Goal: Task Accomplishment & Management: Manage account settings

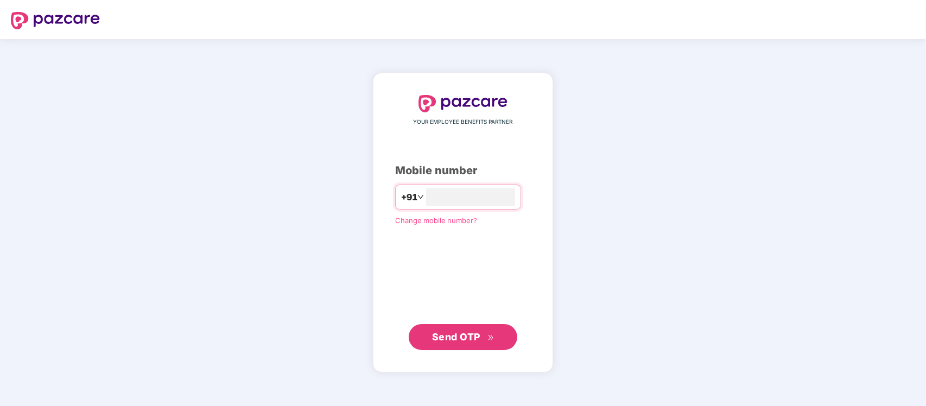
type input "**********"
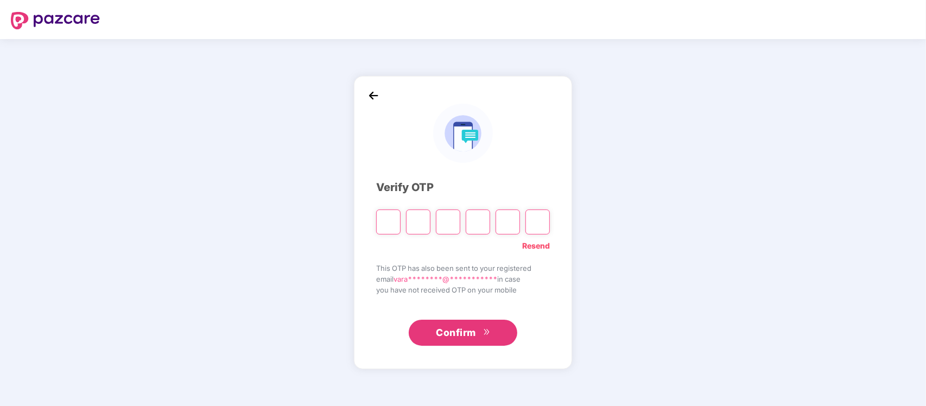
type input "*"
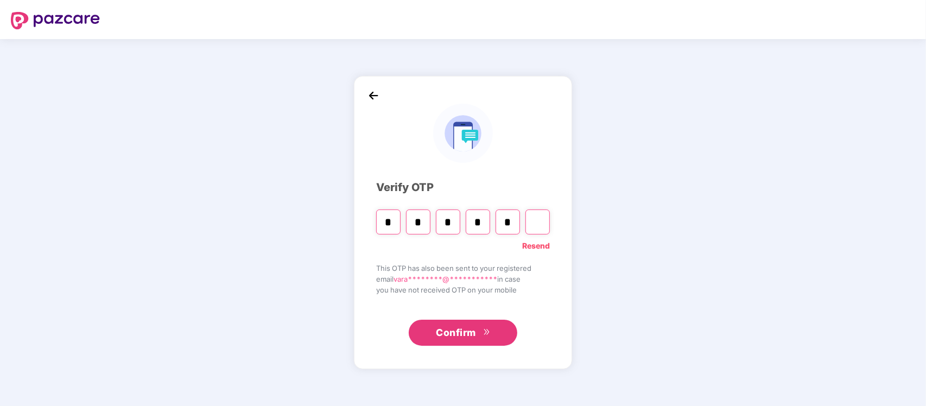
type input "*"
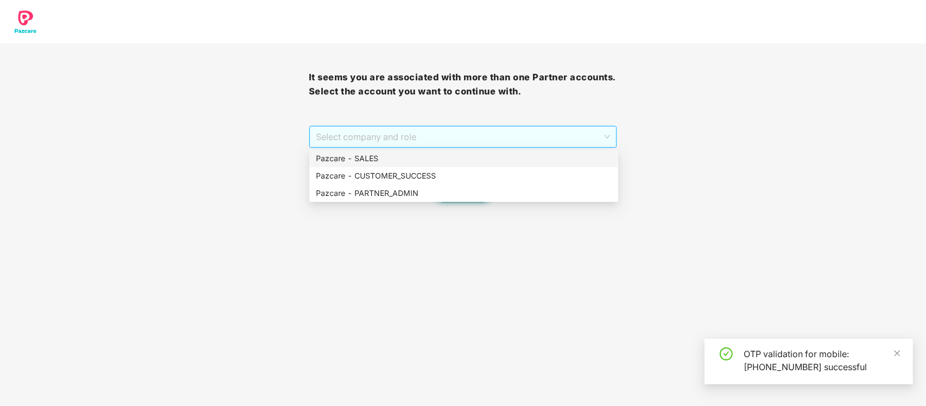
click at [465, 134] on span "Select company and role" at bounding box center [463, 136] width 295 height 21
click at [416, 187] on div "Pazcare - PARTNER_ADMIN" at bounding box center [464, 193] width 296 height 12
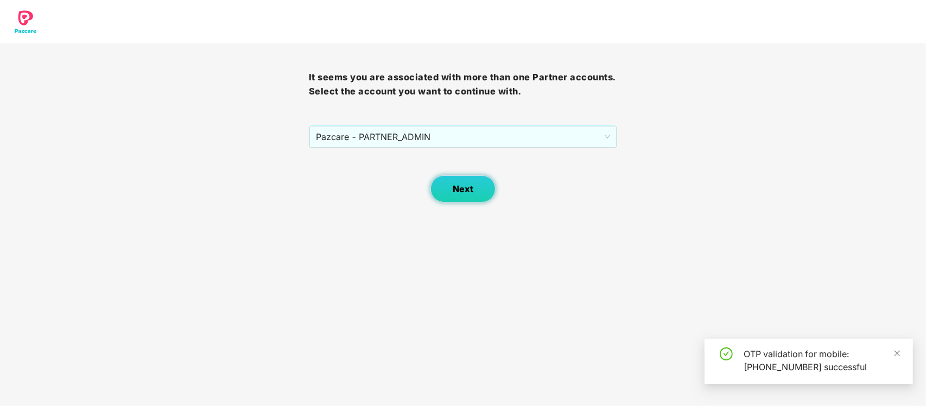
click at [472, 179] on button "Next" at bounding box center [462, 188] width 65 height 27
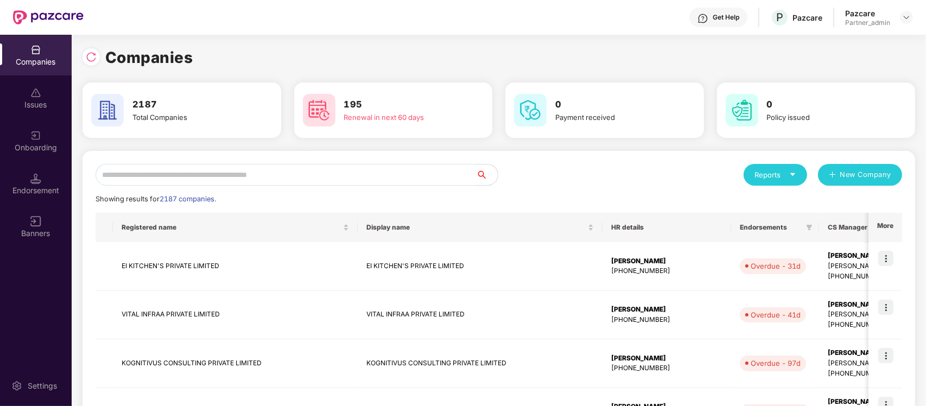
click at [232, 171] on input "text" at bounding box center [286, 175] width 381 height 22
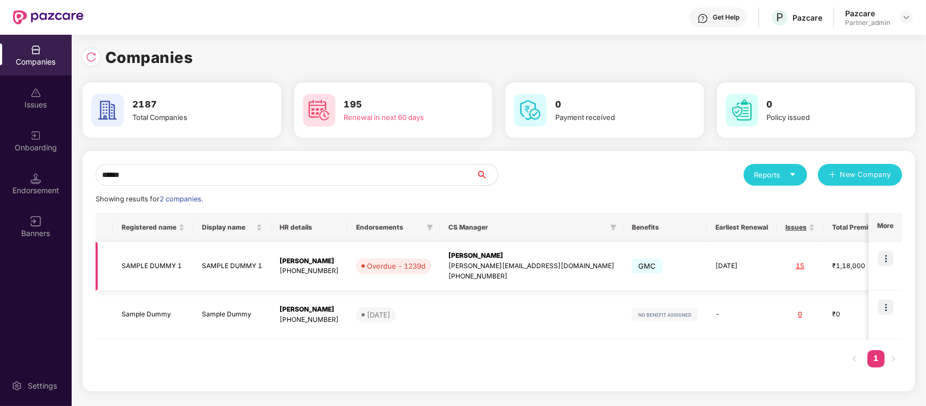
type input "******"
click at [890, 261] on img at bounding box center [885, 258] width 15 height 15
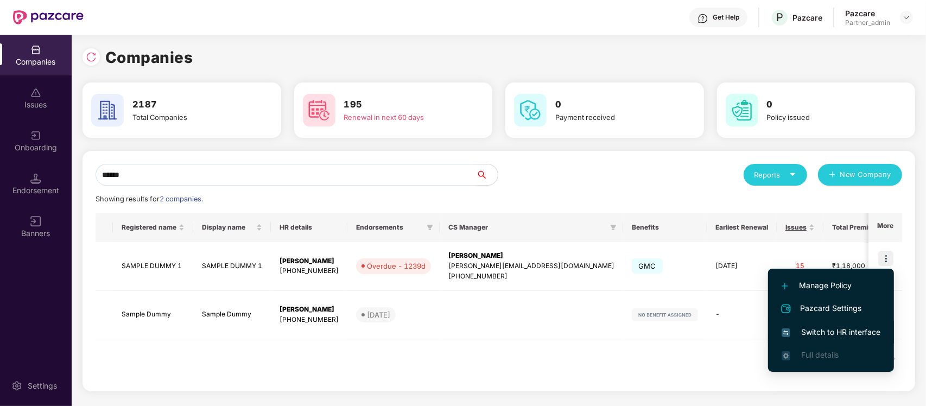
click at [840, 326] on span "Switch to HR interface" at bounding box center [831, 332] width 99 height 12
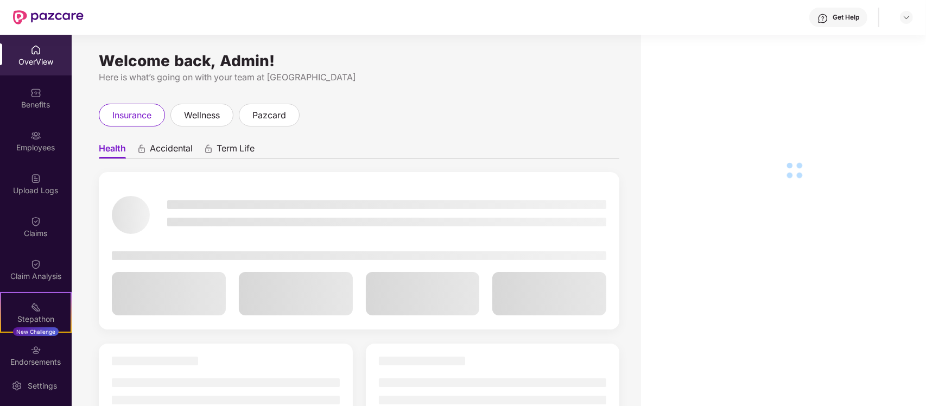
click at [40, 112] on div "Benefits" at bounding box center [36, 98] width 72 height 41
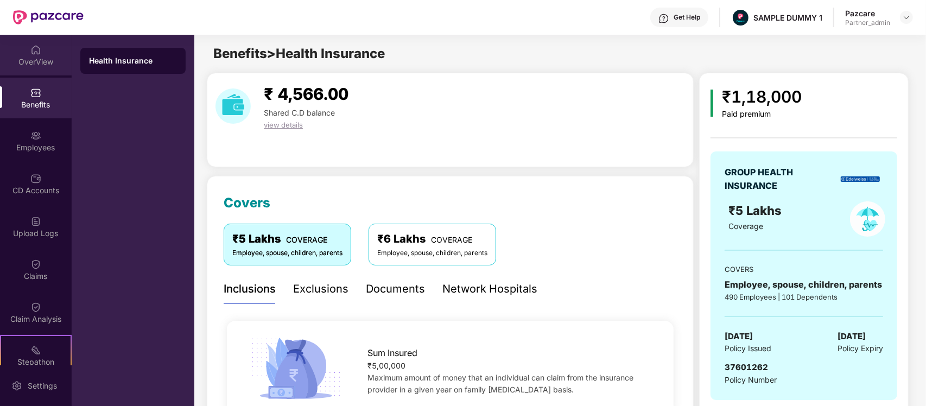
click at [20, 66] on div "OverView" at bounding box center [36, 61] width 72 height 11
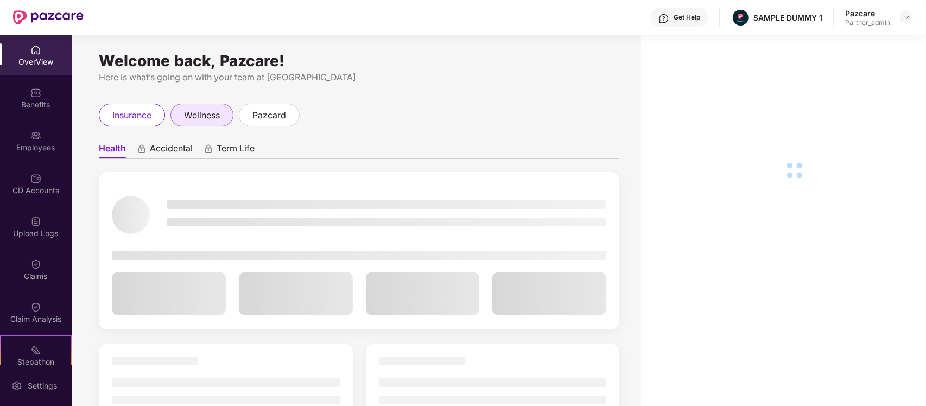
click at [217, 114] on span "wellness" at bounding box center [202, 116] width 36 height 14
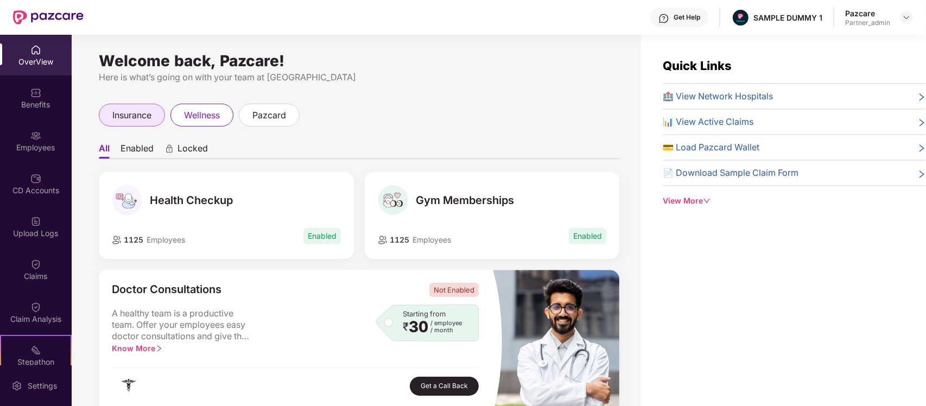
click at [141, 107] on div "insurance" at bounding box center [132, 115] width 66 height 23
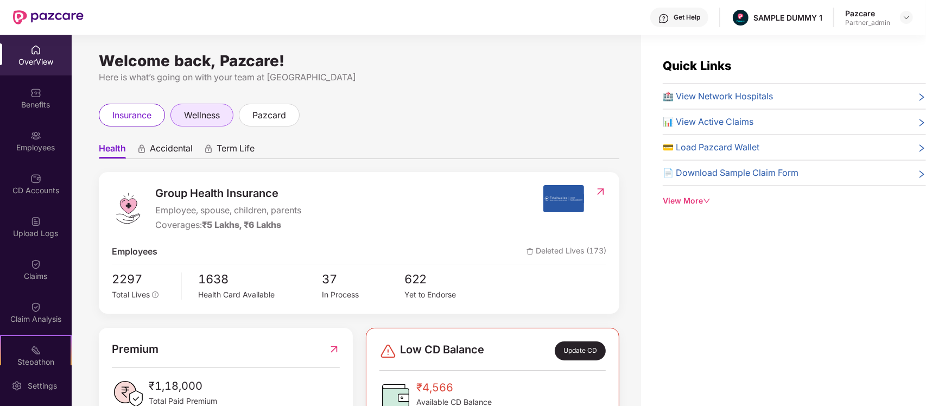
click at [209, 119] on span "wellness" at bounding box center [202, 116] width 36 height 14
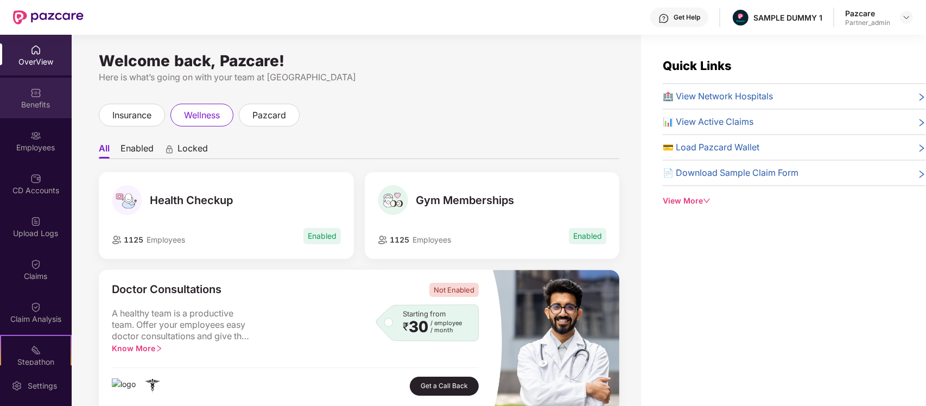
click at [53, 92] on div "Benefits" at bounding box center [36, 98] width 72 height 41
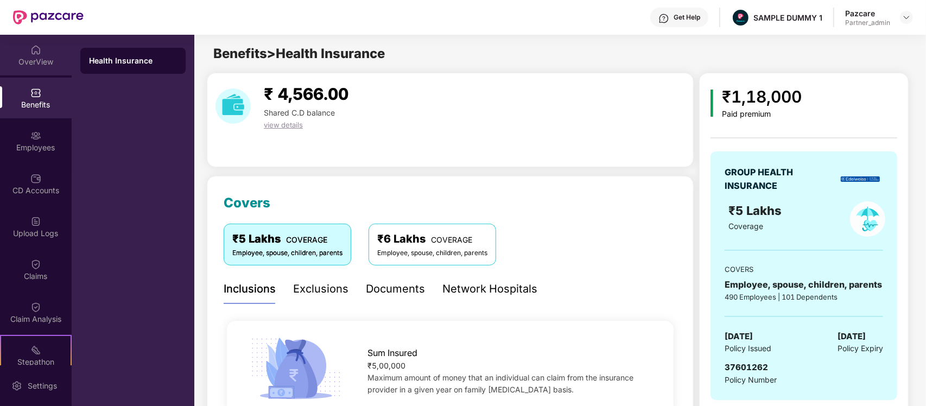
click at [39, 57] on div "OverView" at bounding box center [36, 61] width 72 height 11
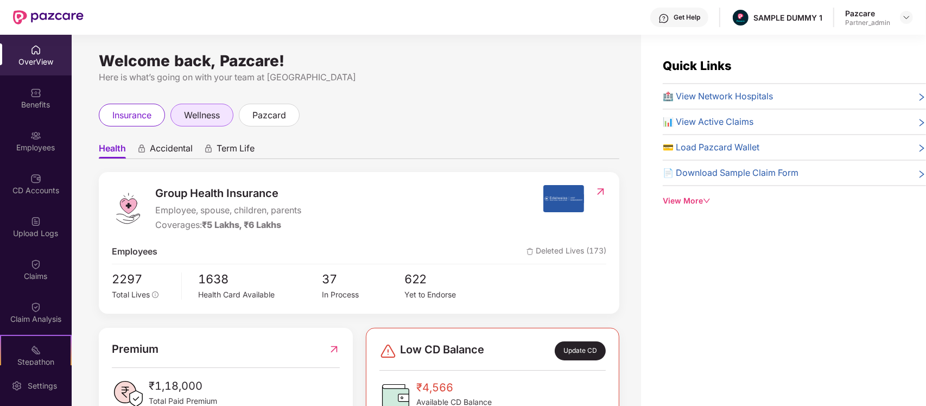
click at [220, 120] on span "wellness" at bounding box center [202, 116] width 36 height 14
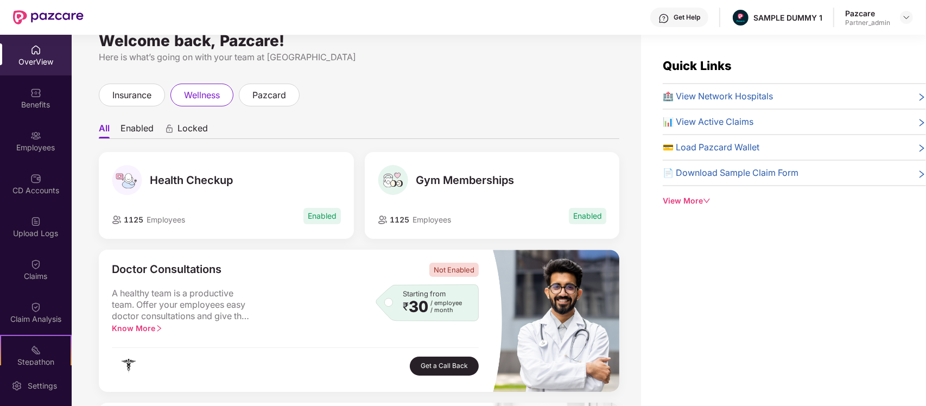
scroll to position [20, 0]
click at [197, 129] on span "Locked" at bounding box center [192, 131] width 30 height 16
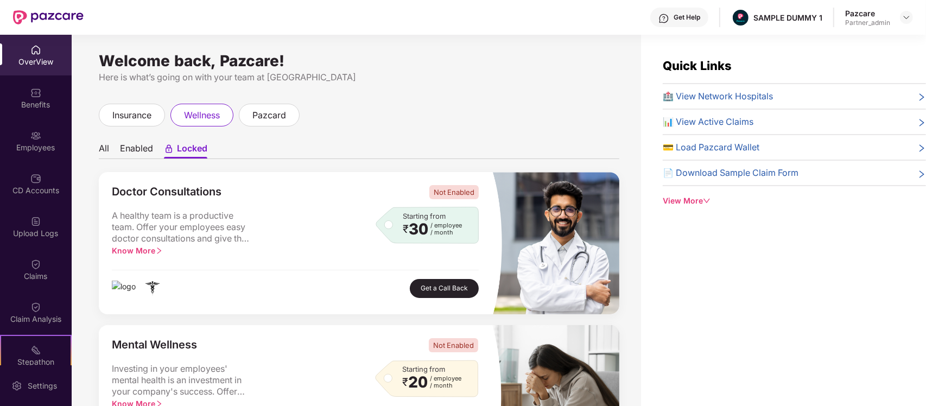
scroll to position [1, 0]
click at [149, 151] on li "Enabled" at bounding box center [136, 150] width 33 height 16
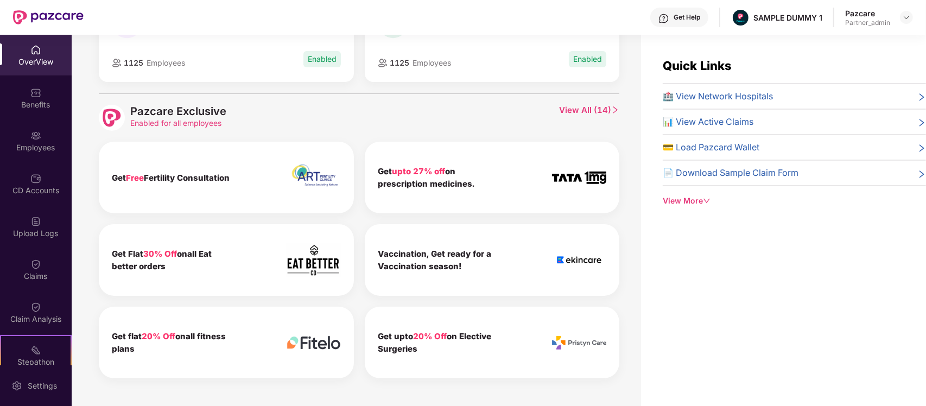
scroll to position [0, 0]
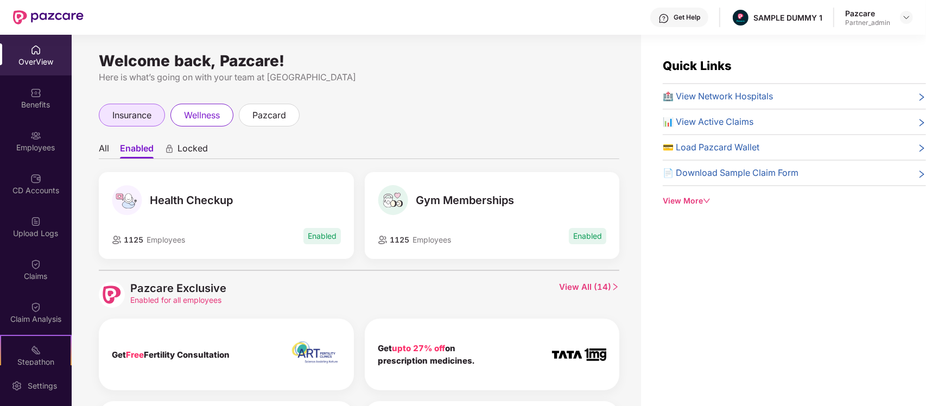
click at [139, 113] on span "insurance" at bounding box center [131, 116] width 39 height 14
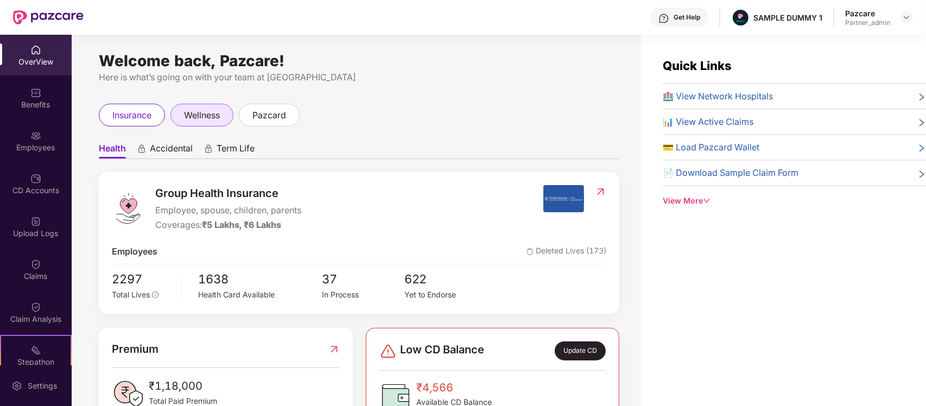
click at [209, 114] on span "wellness" at bounding box center [202, 116] width 36 height 14
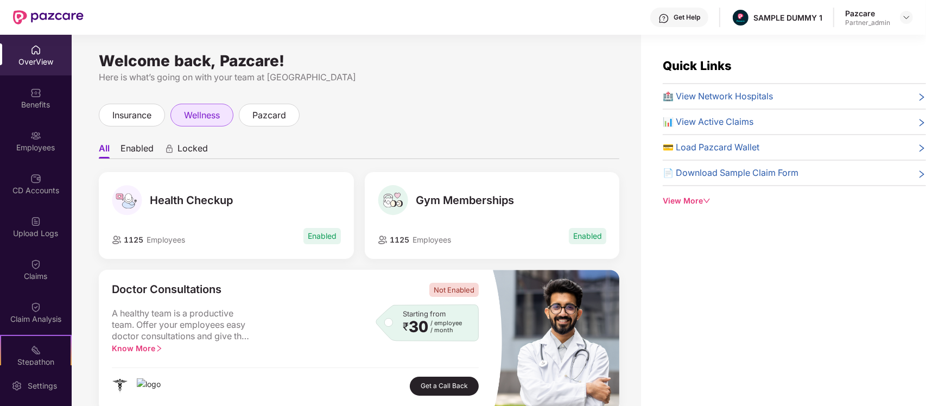
click at [201, 118] on span "wellness" at bounding box center [202, 116] width 36 height 14
click at [281, 121] on span "pazcard" at bounding box center [269, 116] width 34 height 14
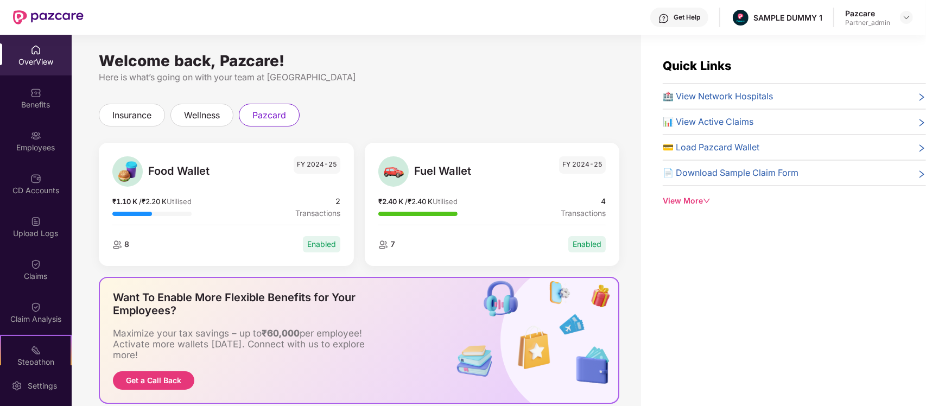
click at [368, 319] on div "Want To Enable More Flexible Benefits for Your Employees? Maximize your tax sav…" at bounding box center [248, 340] width 297 height 125
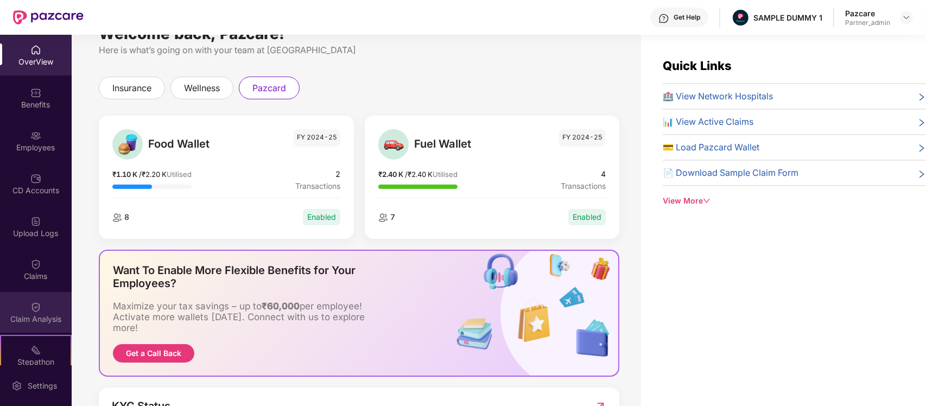
scroll to position [140, 0]
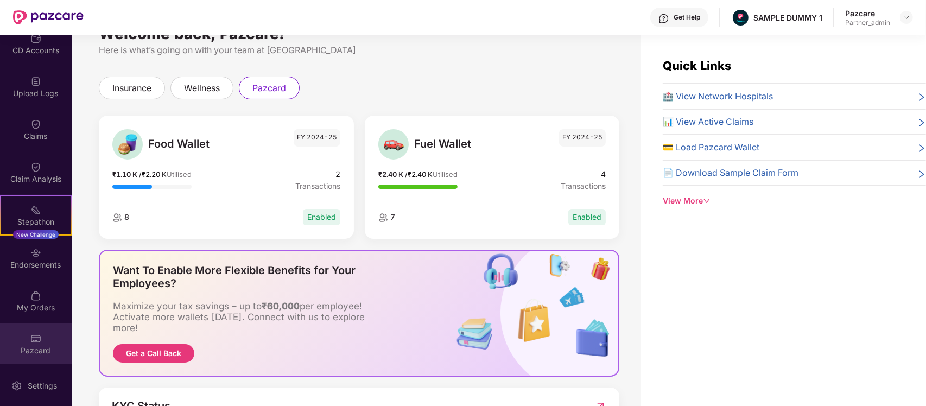
click at [33, 340] on img at bounding box center [35, 338] width 11 height 11
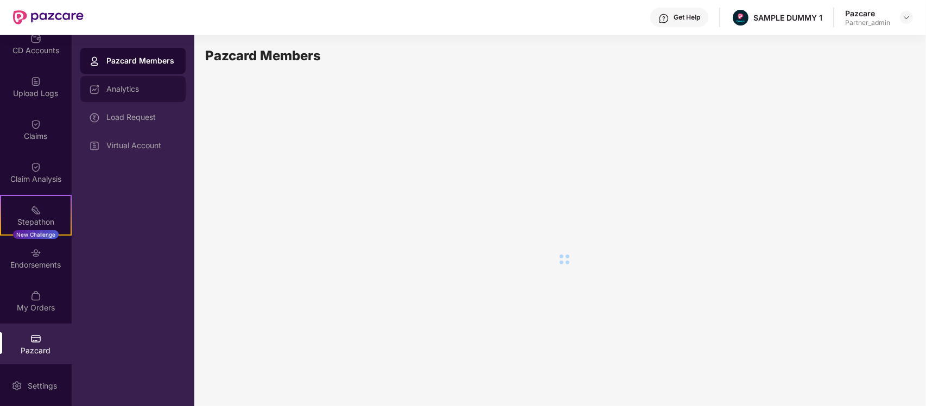
click at [144, 87] on div "Analytics" at bounding box center [141, 89] width 71 height 9
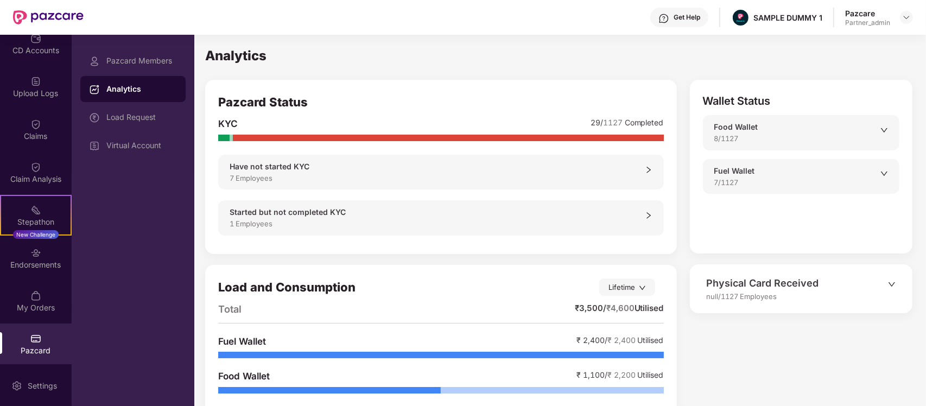
scroll to position [34, 0]
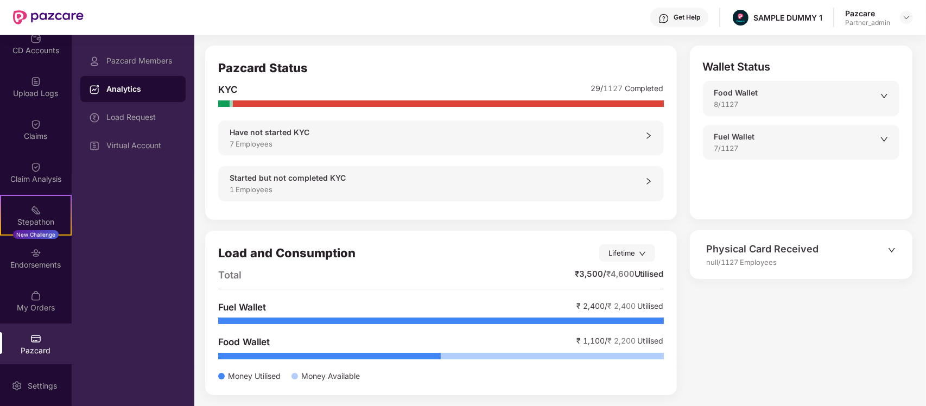
click at [296, 137] on div "Have not started KYC" at bounding box center [437, 132] width 415 height 12
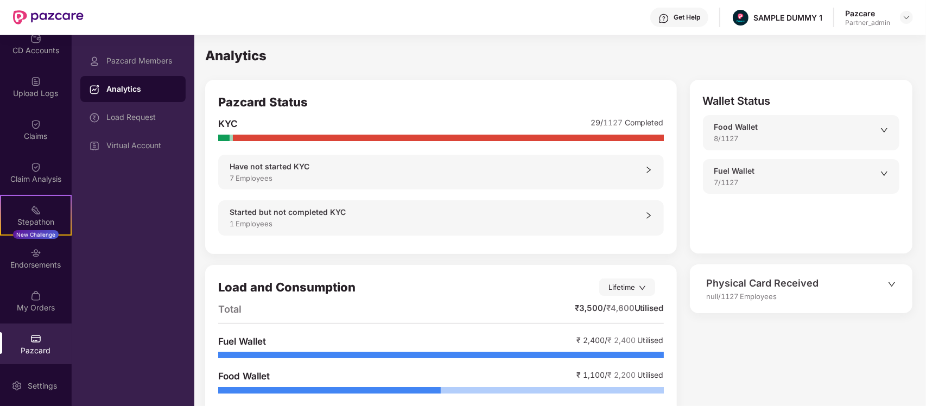
click at [402, 219] on div "1 Employees" at bounding box center [437, 223] width 415 height 11
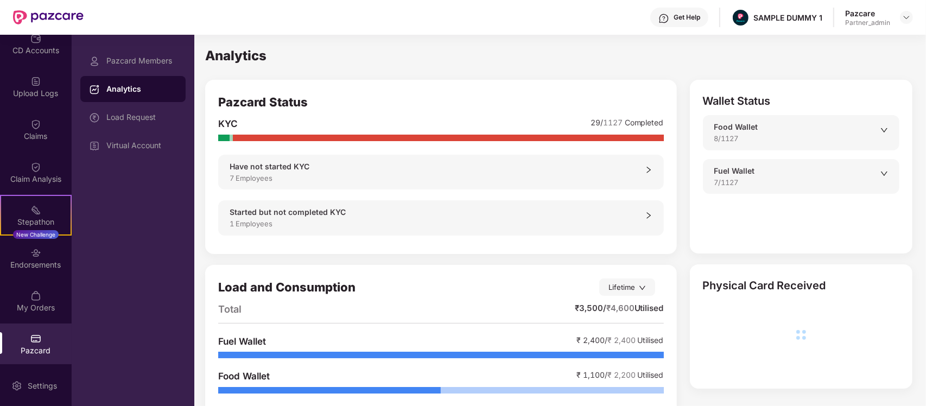
click at [328, 208] on div "Started but not completed KYC" at bounding box center [437, 212] width 415 height 12
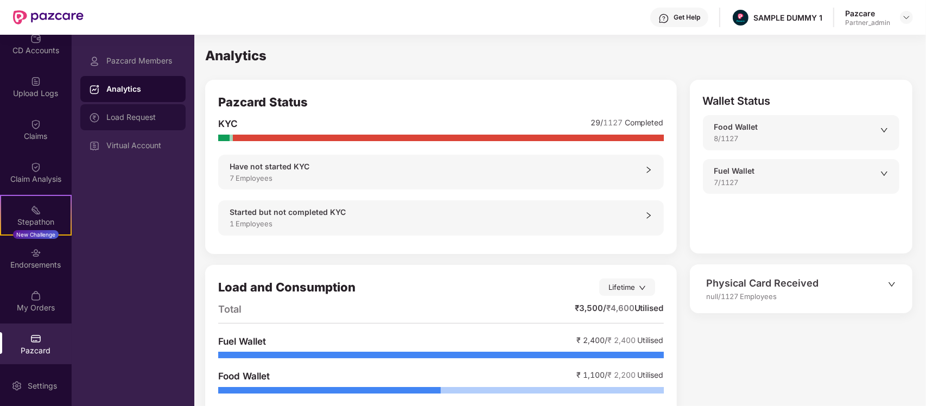
click at [131, 121] on div "Load Request" at bounding box center [141, 117] width 71 height 9
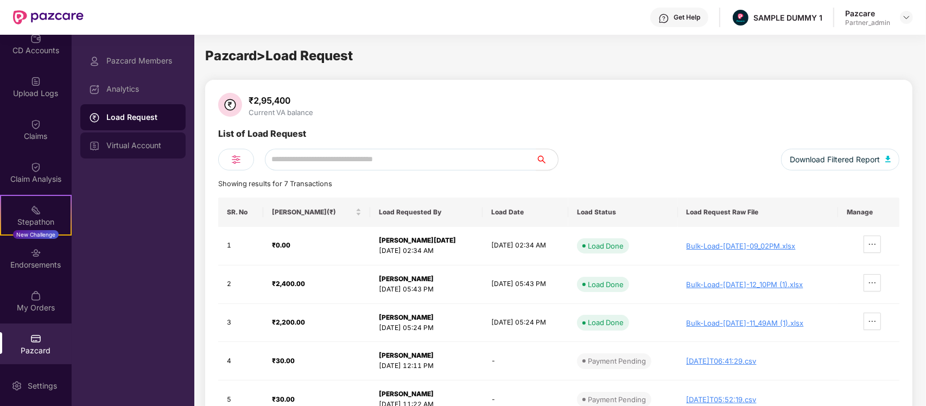
click at [134, 142] on div "Virtual Account" at bounding box center [141, 145] width 71 height 9
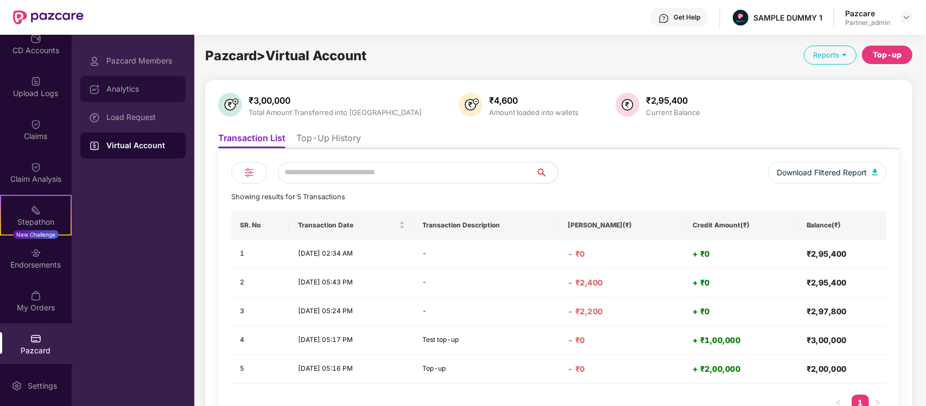
click at [144, 94] on div "Analytics" at bounding box center [132, 89] width 105 height 26
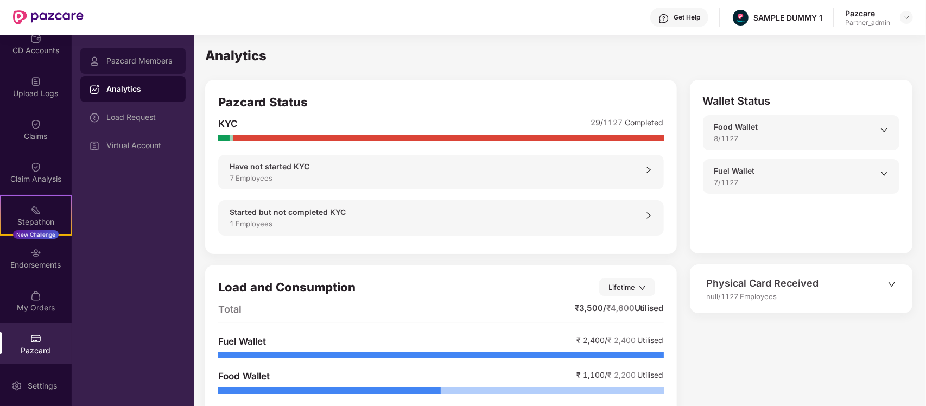
click at [138, 71] on div "Pazcard Members" at bounding box center [132, 61] width 105 height 26
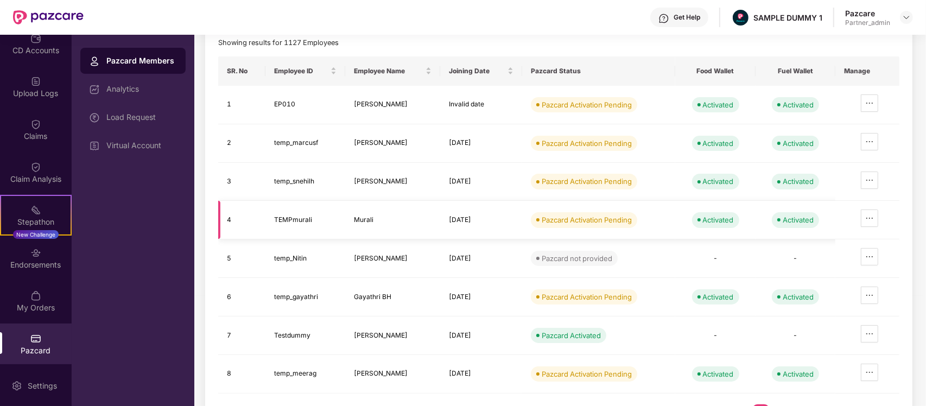
scroll to position [104, 0]
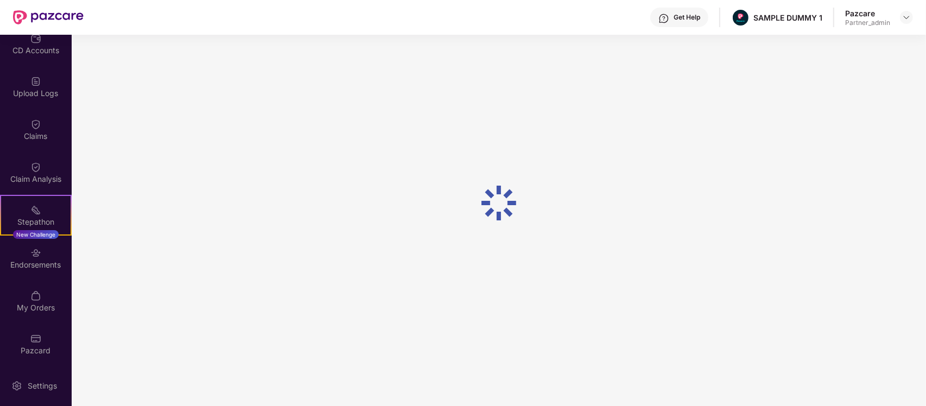
scroll to position [34, 0]
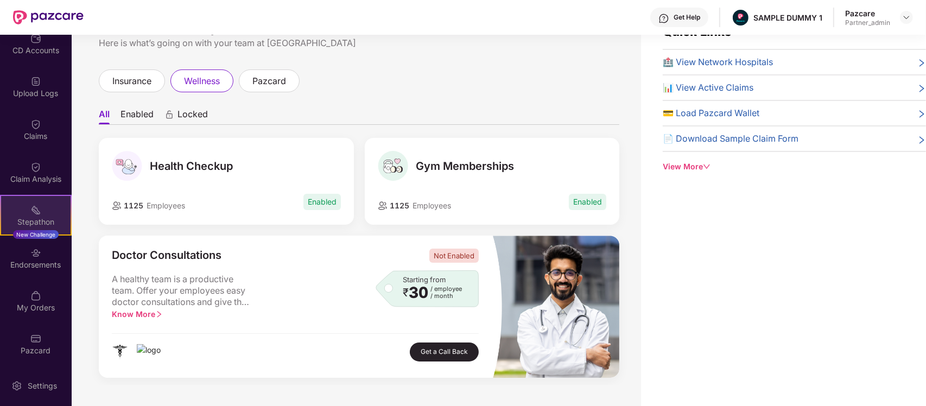
click at [35, 200] on div "Stepathon New Challenge" at bounding box center [36, 215] width 72 height 41
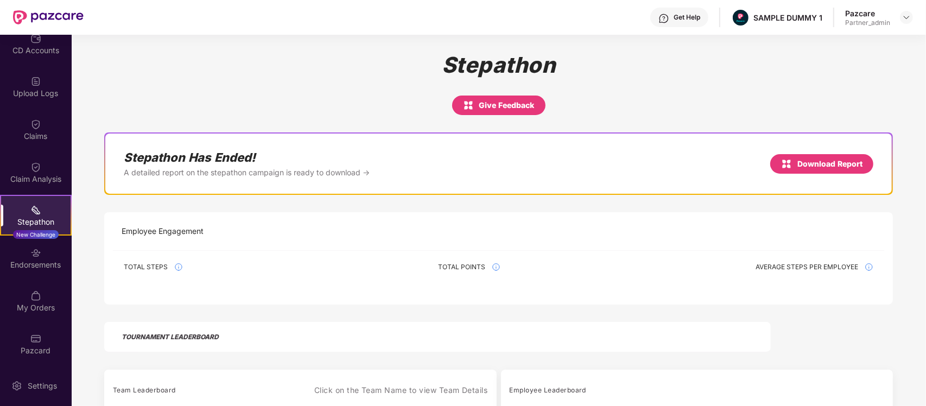
click at [840, 52] on div "Stepathon Give Feedback" at bounding box center [498, 83] width 789 height 63
click at [38, 153] on div "Claim Analysis" at bounding box center [36, 172] width 72 height 41
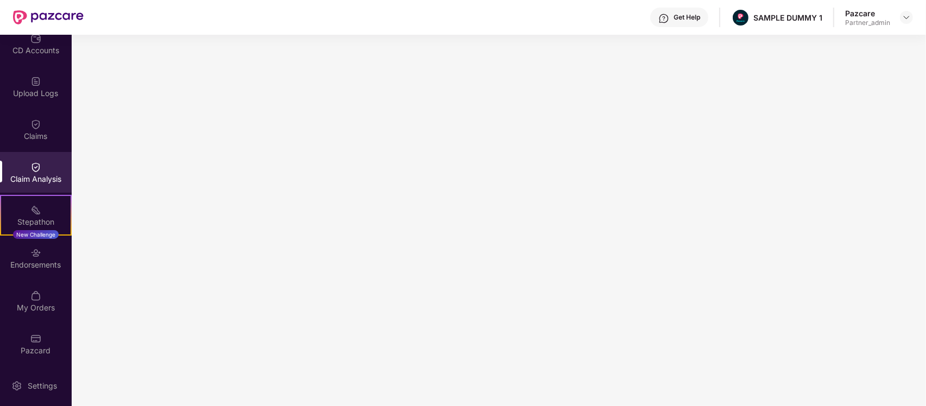
click at [38, 158] on div "Claim Analysis" at bounding box center [36, 172] width 72 height 41
click at [31, 172] on div "Claim Analysis" at bounding box center [36, 172] width 72 height 41
click at [31, 126] on img at bounding box center [35, 124] width 11 height 11
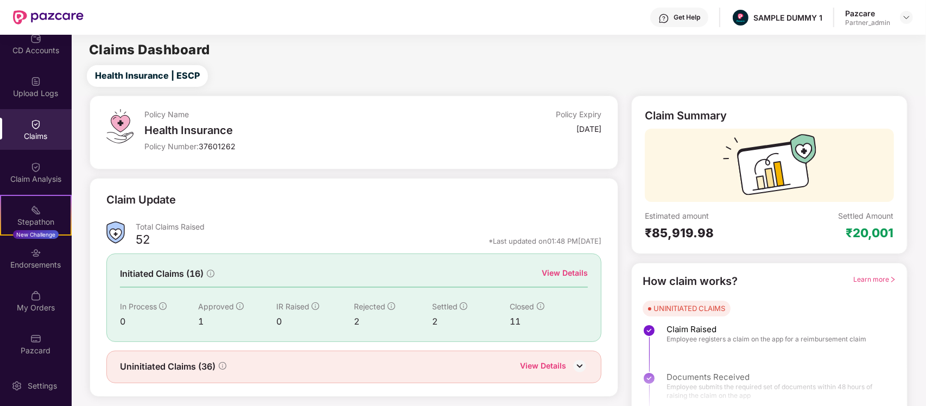
scroll to position [19, 0]
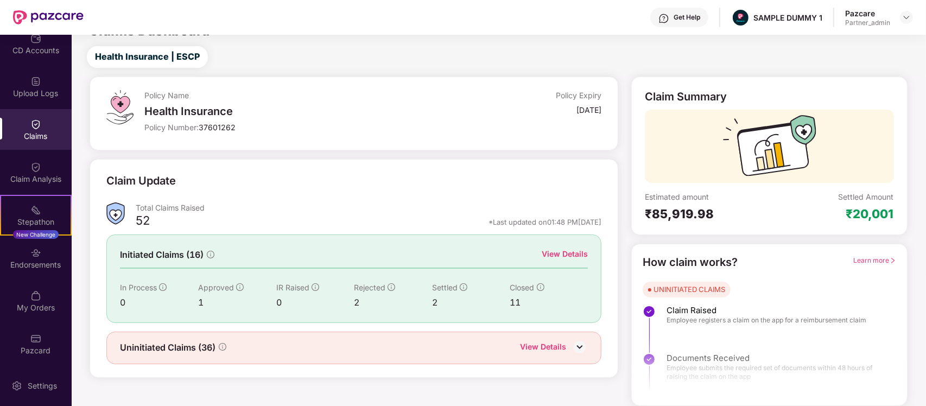
click at [568, 253] on div "View Details" at bounding box center [565, 254] width 46 height 12
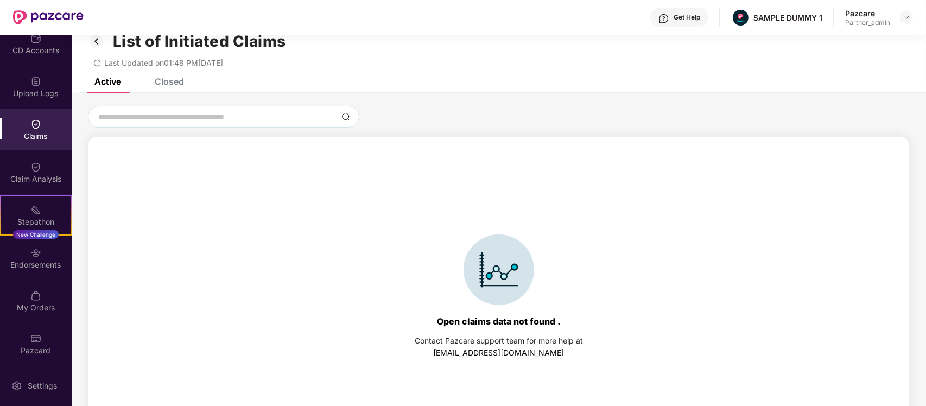
click at [168, 82] on div "Closed" at bounding box center [169, 81] width 29 height 11
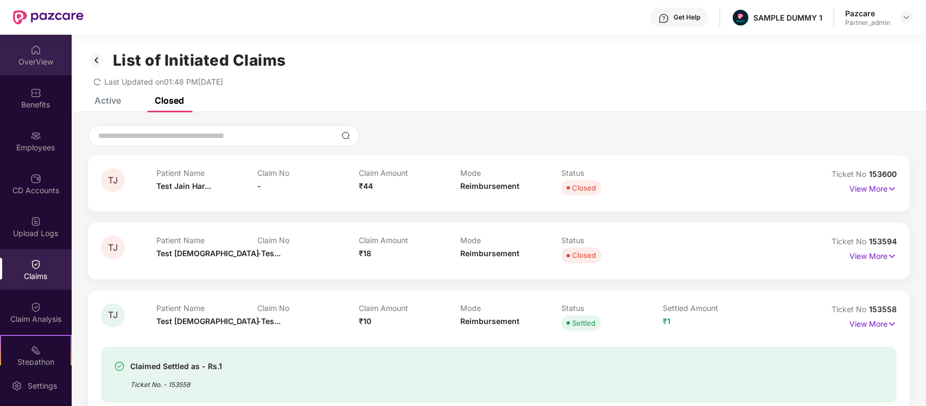
click at [20, 42] on div "OverView" at bounding box center [36, 55] width 72 height 41
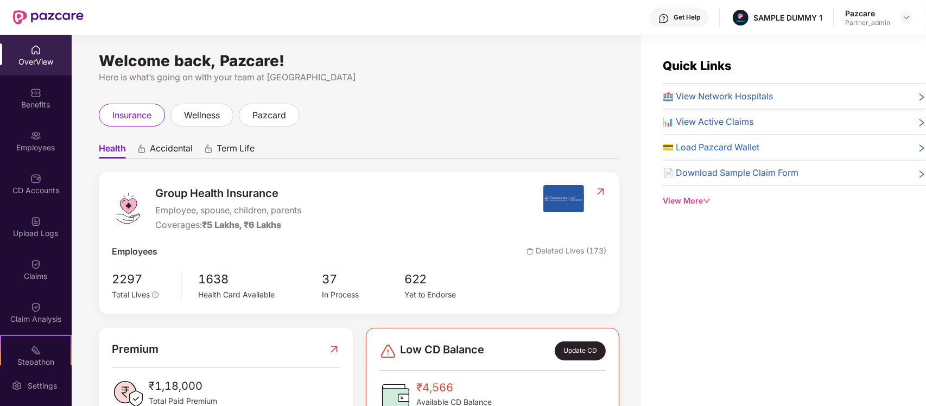
click at [37, 57] on div "OverView" at bounding box center [36, 61] width 72 height 11
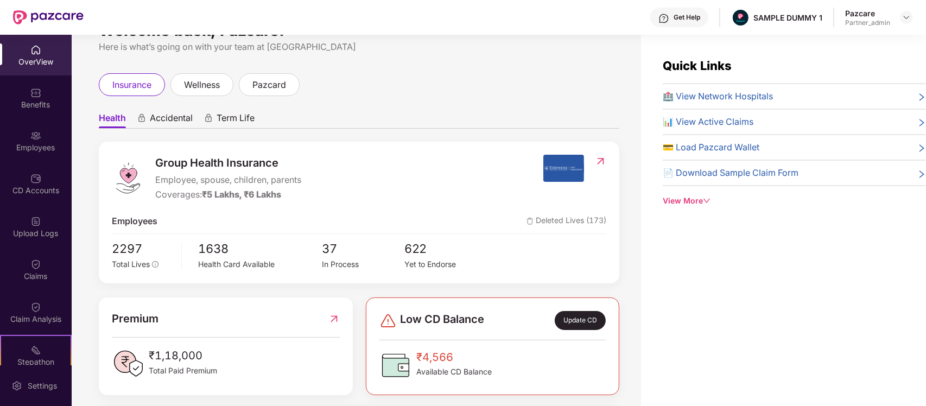
scroll to position [31, 0]
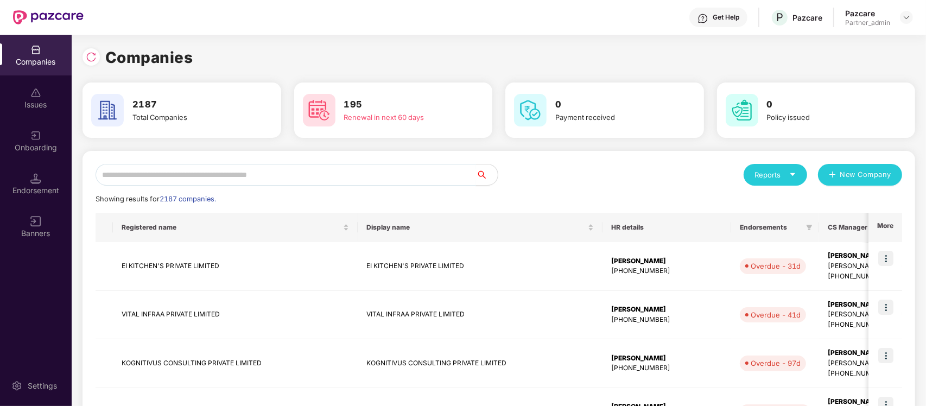
click at [291, 173] on input "text" at bounding box center [286, 175] width 381 height 22
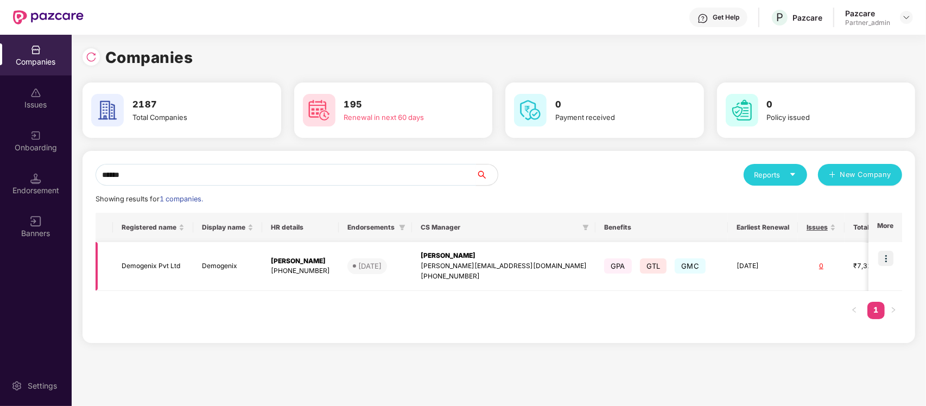
type input "******"
click at [885, 259] on img at bounding box center [885, 258] width 15 height 15
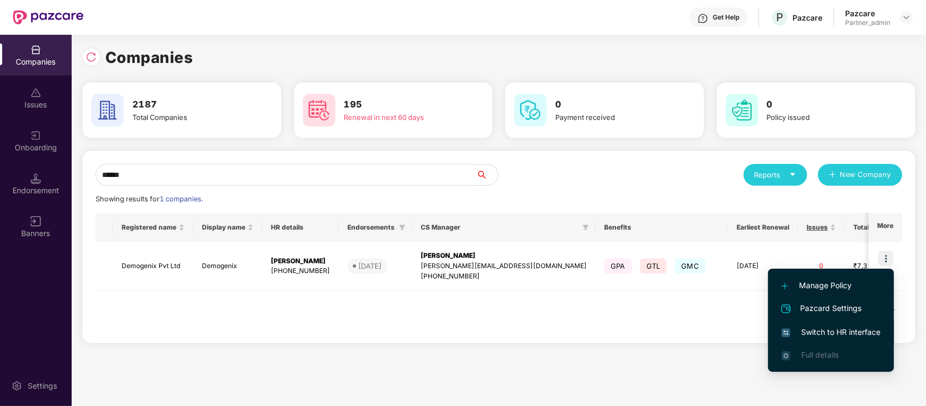
click at [820, 334] on span "Switch to HR interface" at bounding box center [831, 332] width 99 height 12
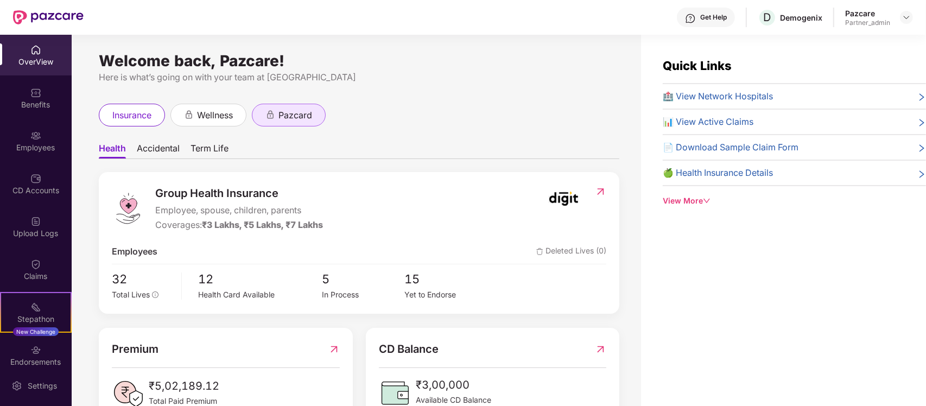
click at [272, 113] on icon "animation" at bounding box center [270, 112] width 3 height 3
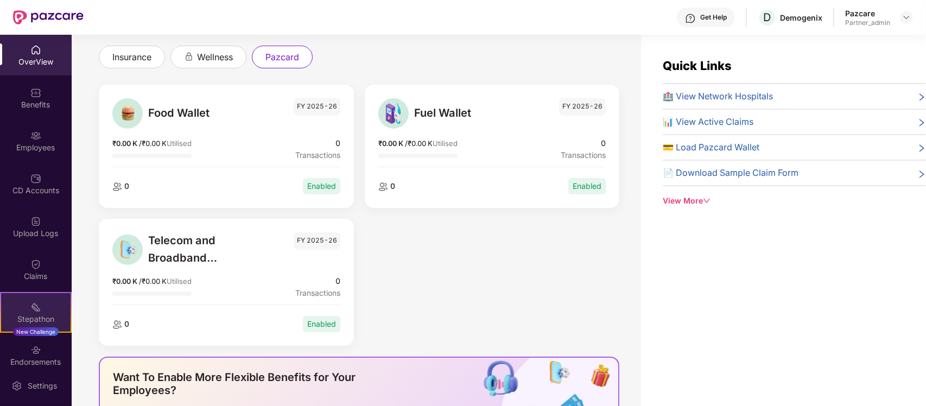
scroll to position [98, 0]
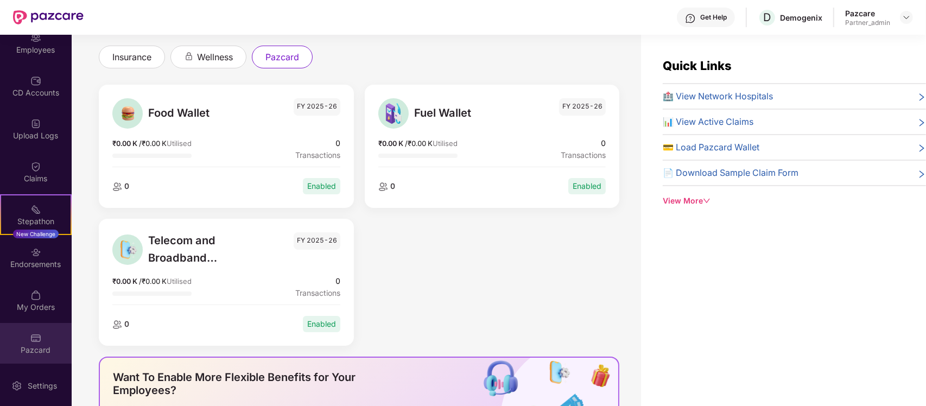
click at [34, 351] on div "Pazcard" at bounding box center [36, 350] width 72 height 11
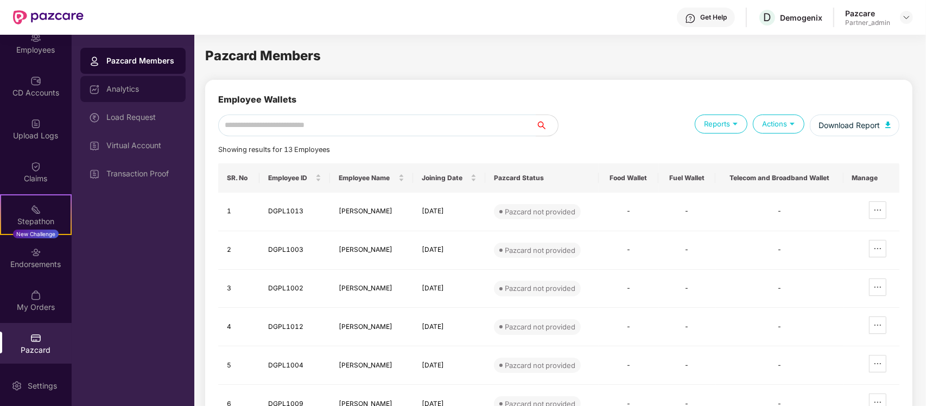
click at [134, 81] on div "Analytics" at bounding box center [132, 89] width 105 height 26
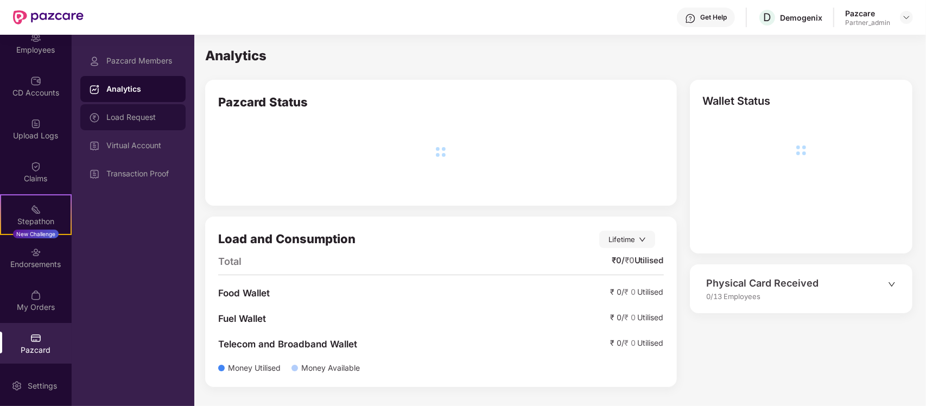
click at [128, 112] on div "Load Request" at bounding box center [132, 117] width 105 height 26
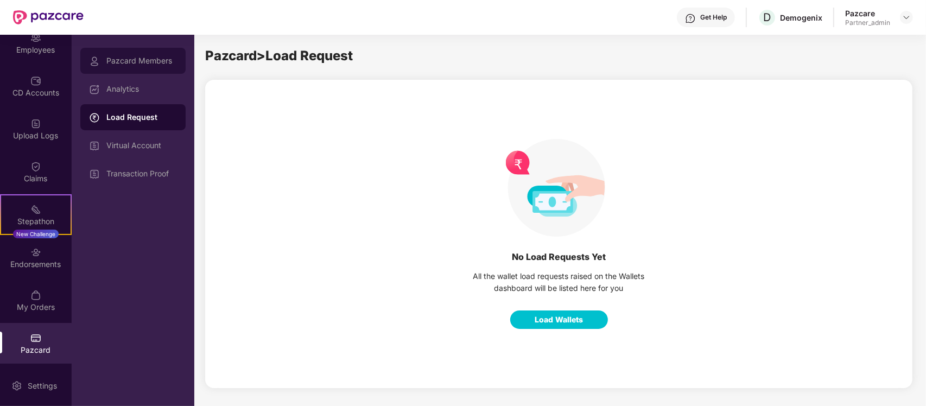
click at [134, 62] on div "Pazcard Members" at bounding box center [141, 60] width 71 height 9
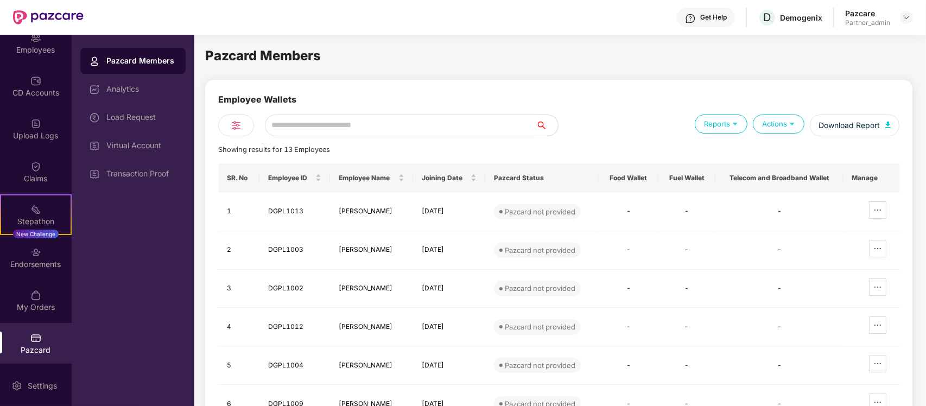
click at [137, 85] on div "Analytics" at bounding box center [141, 89] width 71 height 9
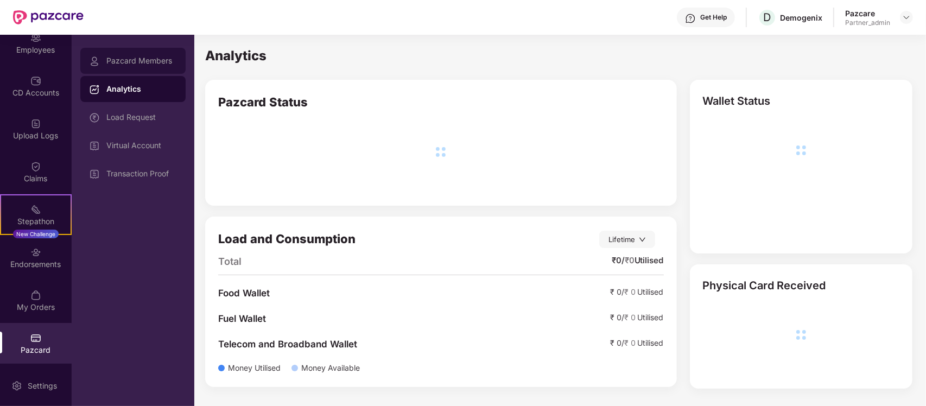
click at [132, 52] on div "Pazcard Members" at bounding box center [132, 61] width 105 height 26
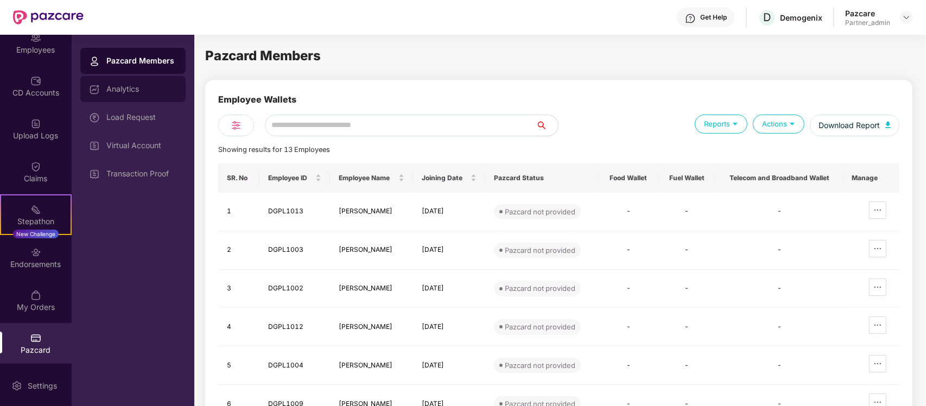
click at [136, 90] on div "Analytics" at bounding box center [141, 89] width 71 height 9
